Goal: Information Seeking & Learning: Learn about a topic

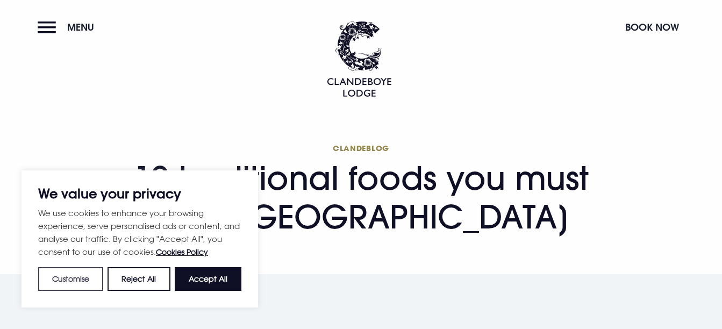
click at [72, 275] on button "Customise" at bounding box center [70, 279] width 65 height 24
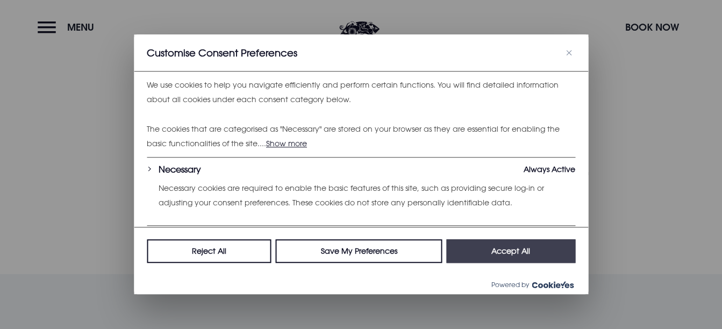
click at [508, 241] on button "Accept All" at bounding box center [510, 252] width 129 height 24
checkbox input "true"
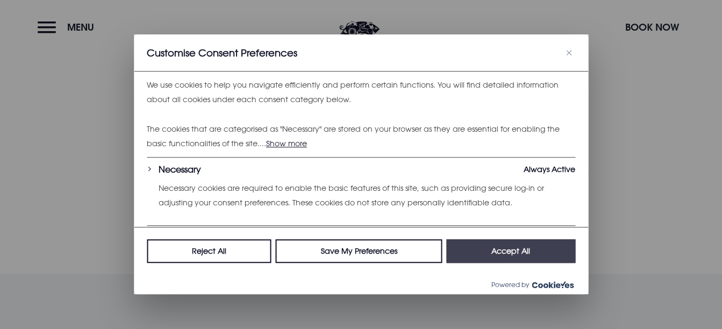
checkbox input "true"
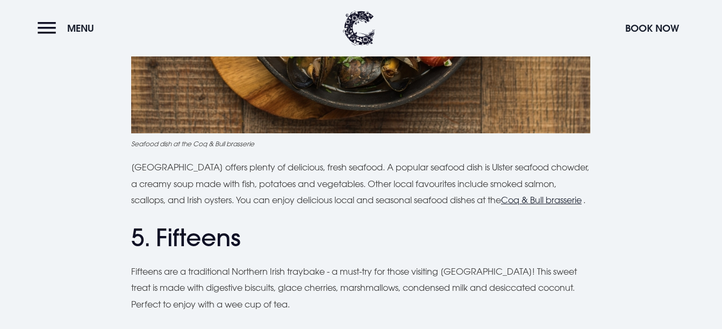
scroll to position [1441, 0]
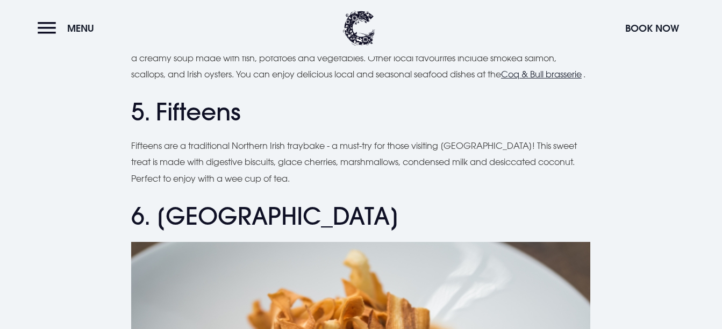
click at [355, 209] on h2 "6. [GEOGRAPHIC_DATA]" at bounding box center [361, 216] width 460 height 29
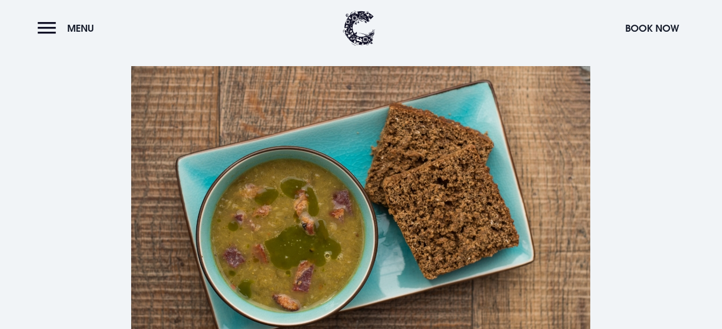
scroll to position [2776, 0]
click at [368, 192] on img at bounding box center [360, 220] width 459 height 306
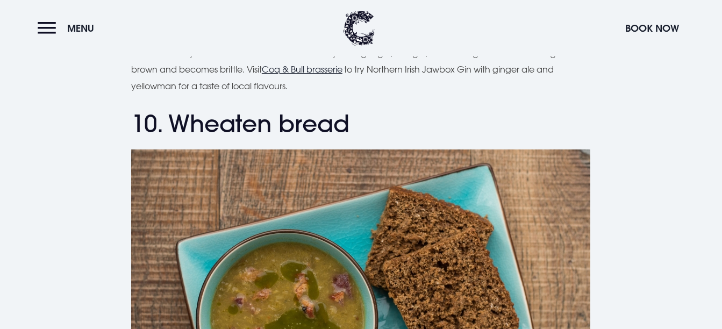
scroll to position [2615, 0]
